Goal: Task Accomplishment & Management: Manage account settings

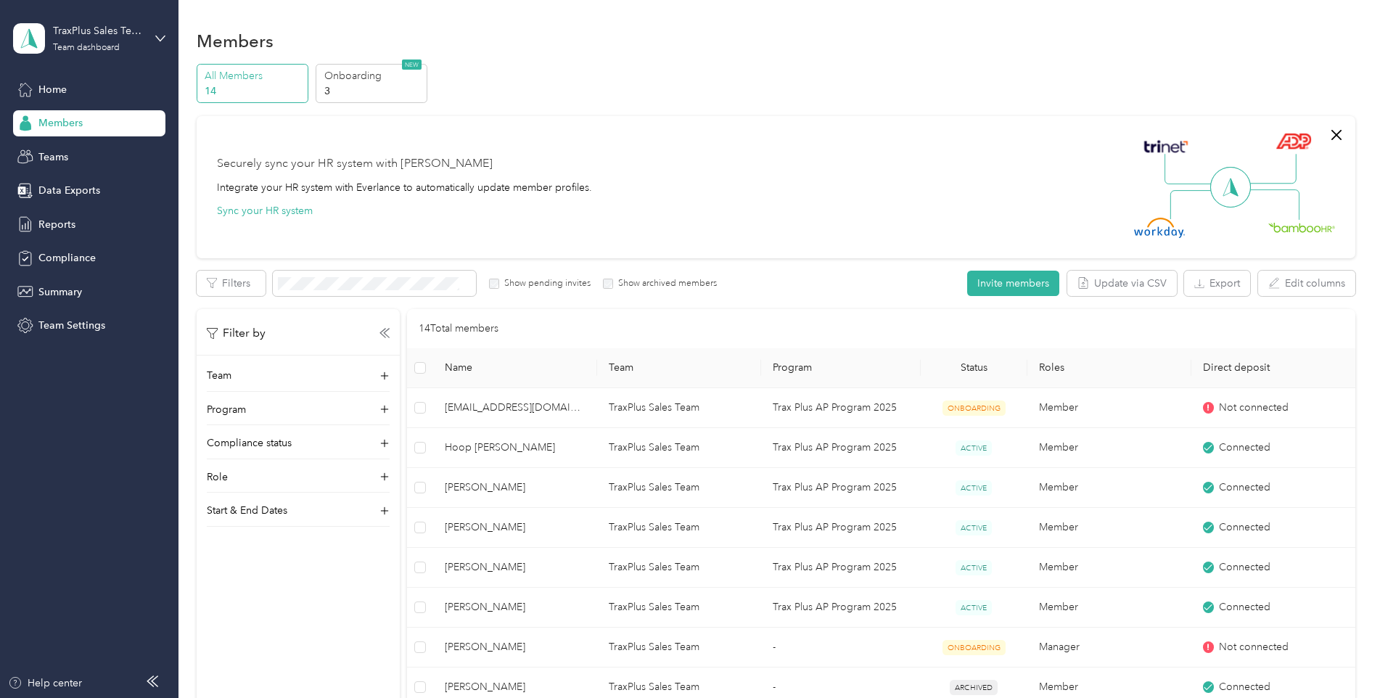
scroll to position [218, 0]
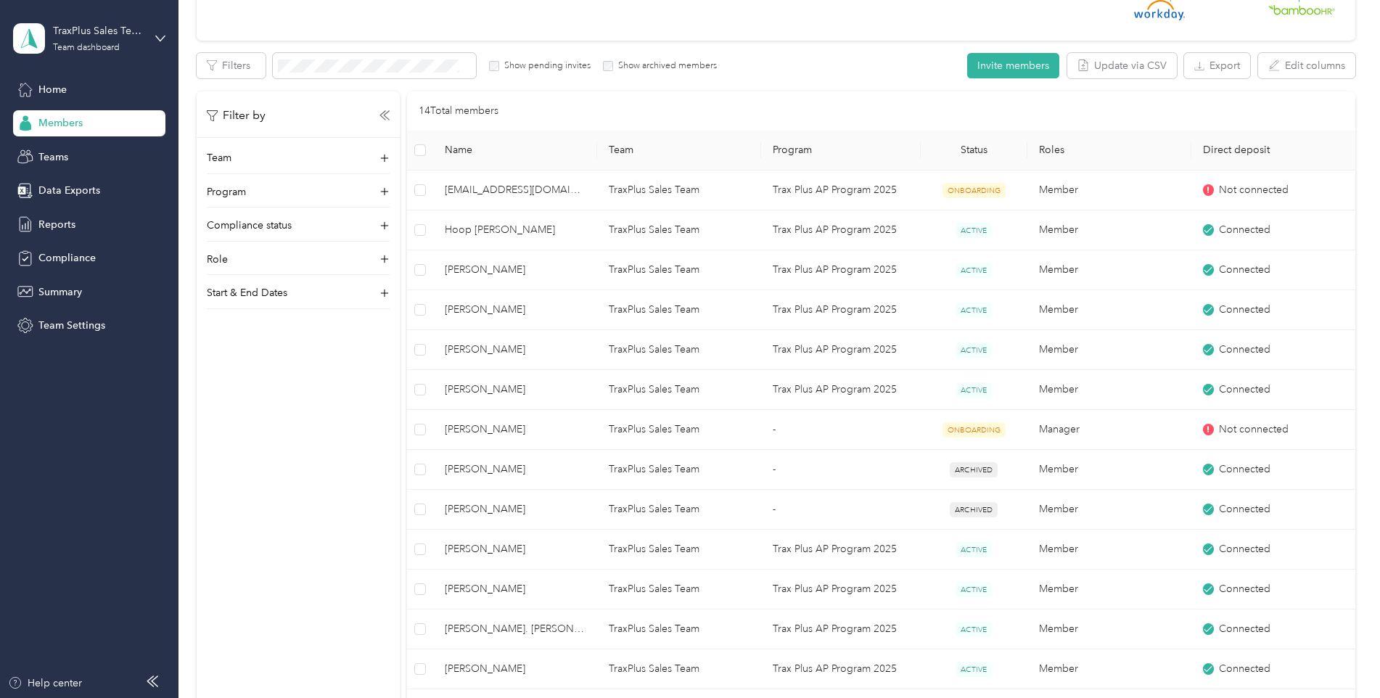
click at [46, 226] on span "Reports" at bounding box center [56, 224] width 37 height 15
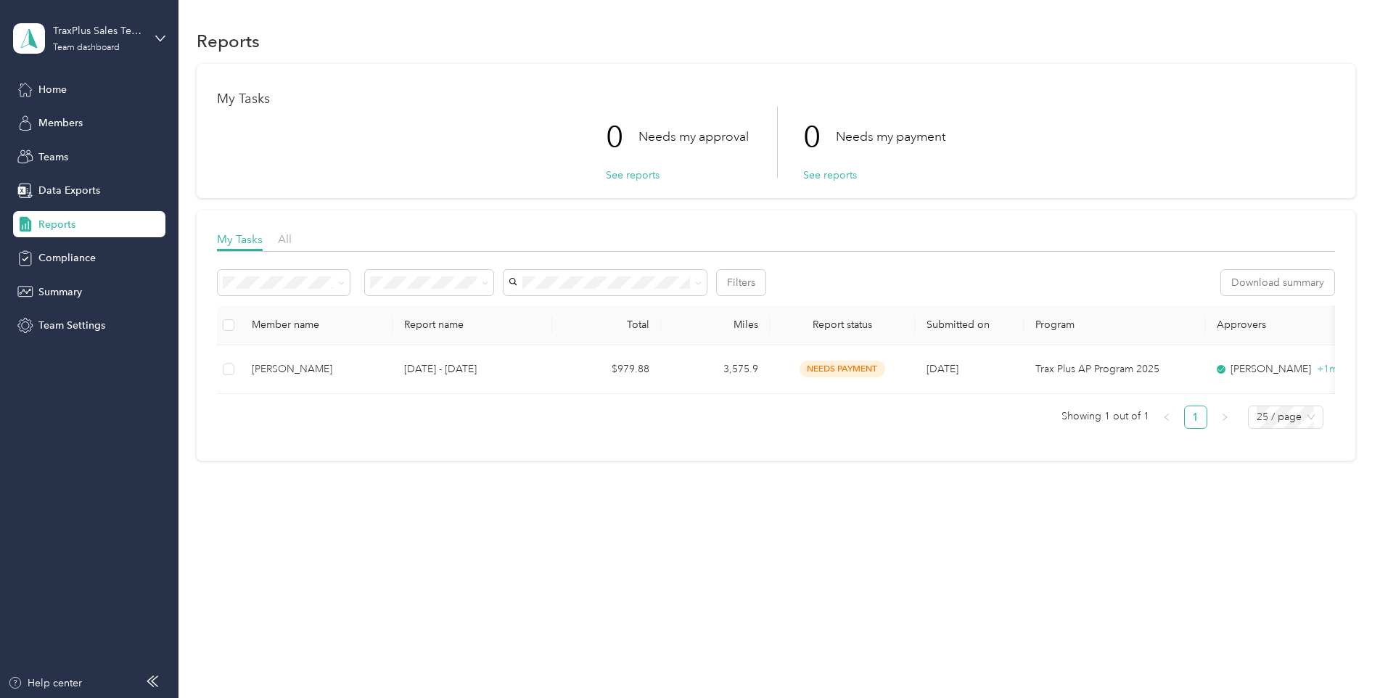
click at [681, 52] on div "Reports" at bounding box center [776, 40] width 1159 height 30
